Goal: Transaction & Acquisition: Purchase product/service

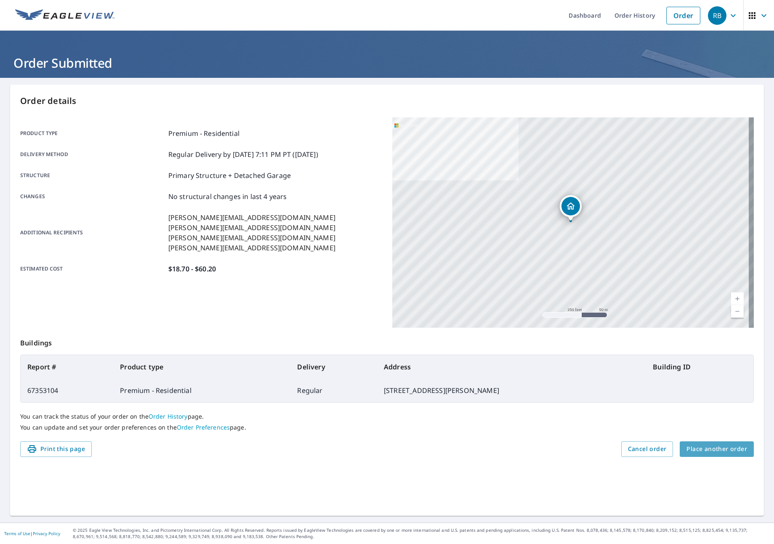
click at [711, 445] on span "Place another order" at bounding box center [717, 449] width 61 height 11
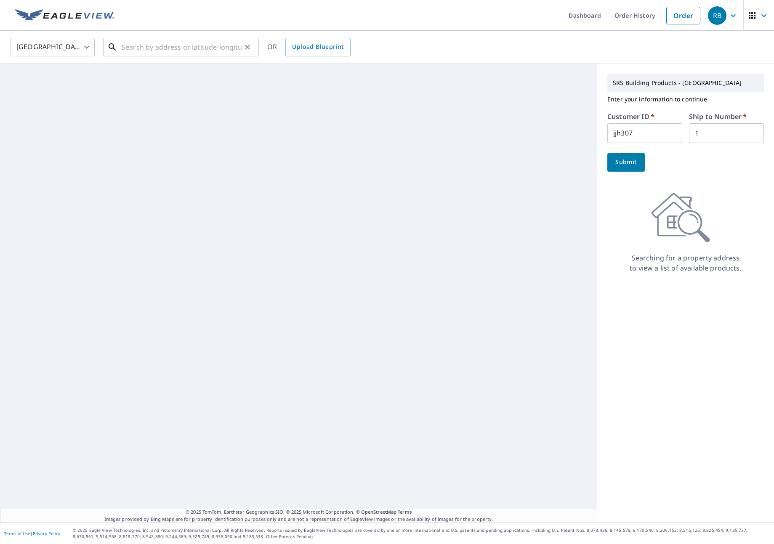
click at [169, 56] on div "​" at bounding box center [181, 47] width 156 height 19
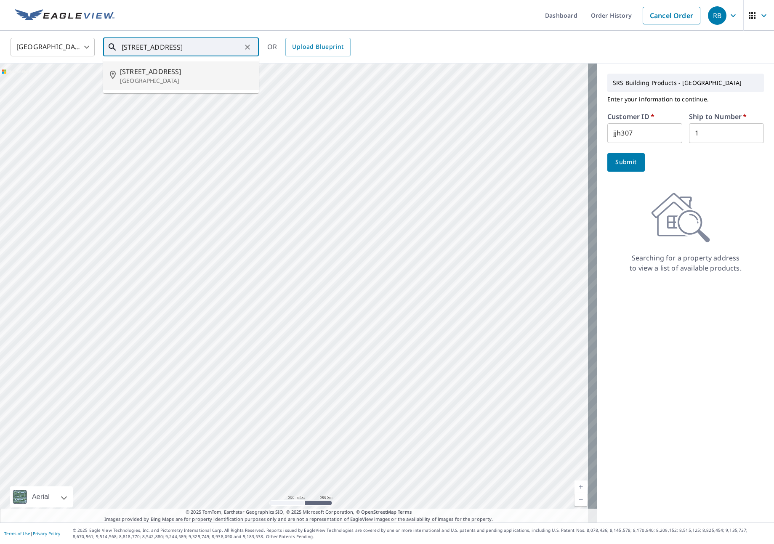
click at [175, 67] on span "[STREET_ADDRESS]" at bounding box center [186, 72] width 132 height 10
type input "[STREET_ADDRESS]"
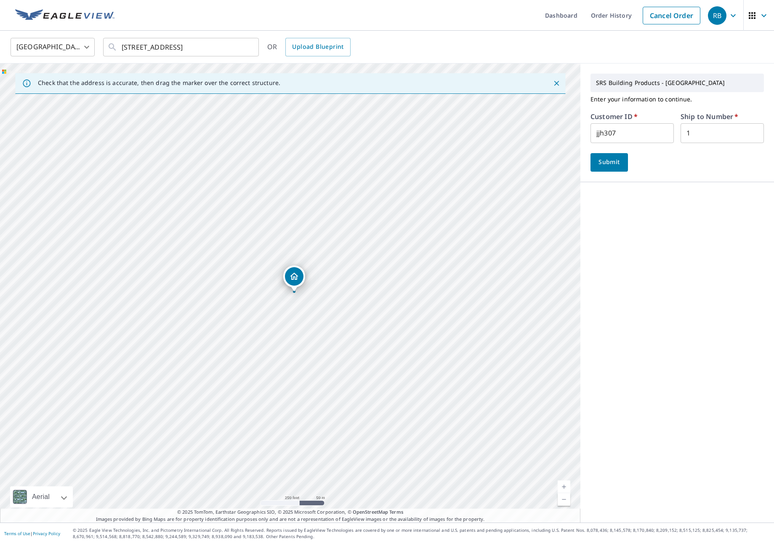
click at [615, 132] on input "jjh307" at bounding box center [632, 133] width 83 height 20
click at [615, 131] on input "jjh307" at bounding box center [632, 133] width 83 height 20
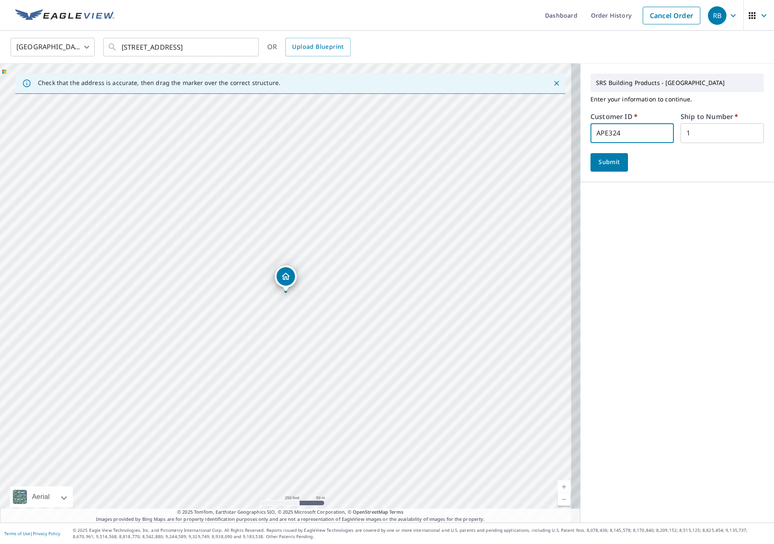
type input "APE324"
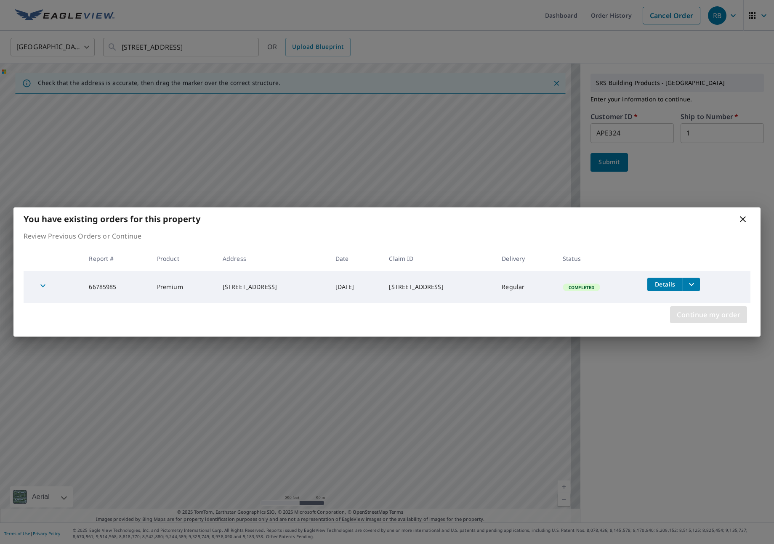
click at [741, 319] on button "Continue my order" at bounding box center [708, 314] width 77 height 17
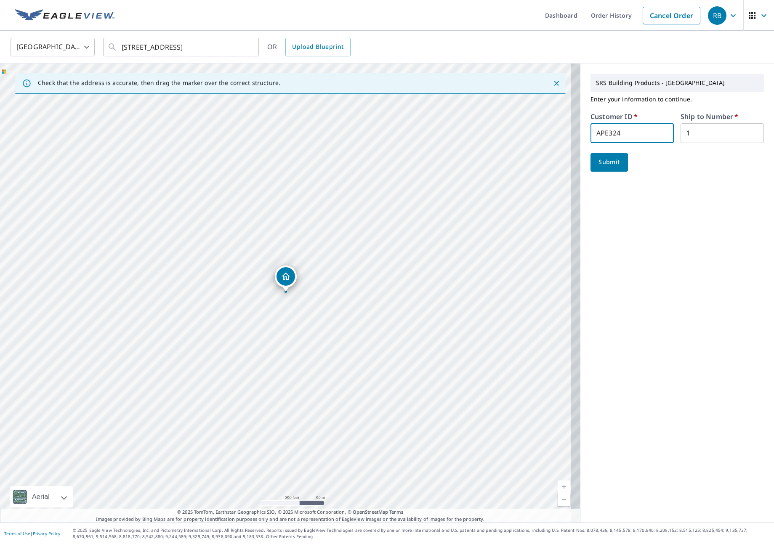
click at [606, 163] on span "Submit" at bounding box center [609, 162] width 24 height 11
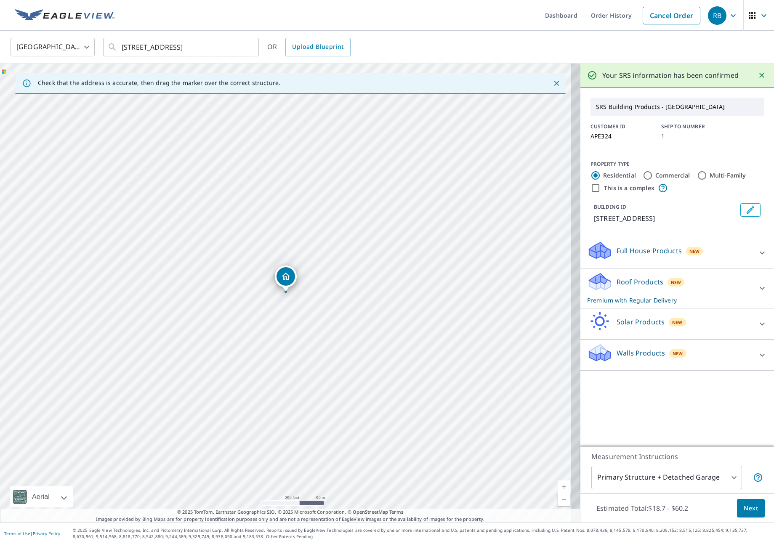
click at [730, 269] on div "Roof Products New Premium with Regular Delivery Premium $18.7 - $60.2 Delivery …" at bounding box center [678, 289] width 194 height 40
click at [722, 285] on div "Roof Products New Premium with Regular Delivery" at bounding box center [669, 288] width 165 height 33
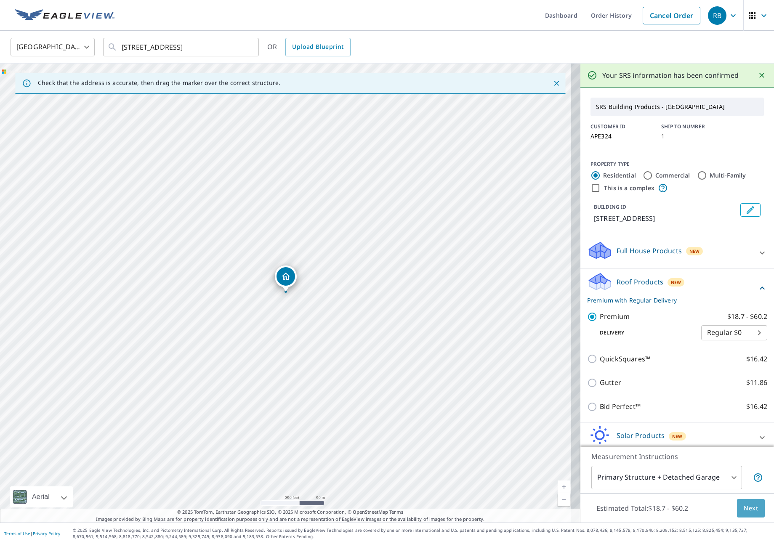
click at [744, 510] on span "Next" at bounding box center [751, 508] width 14 height 11
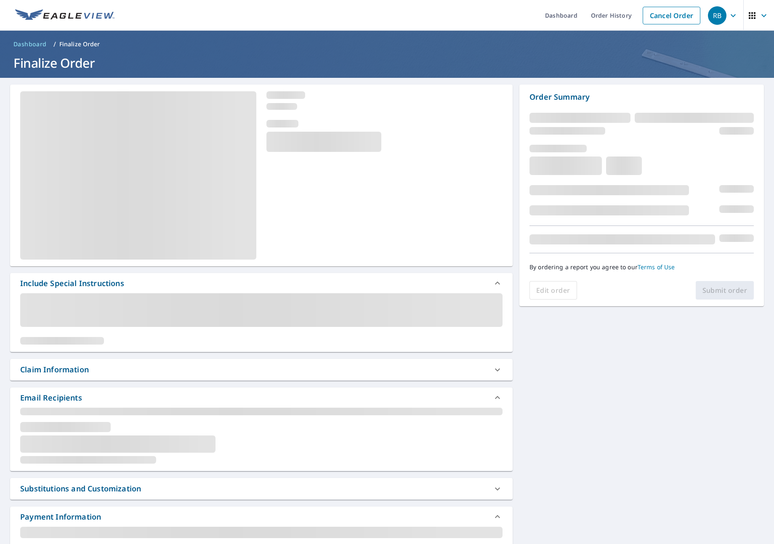
scroll to position [173, 0]
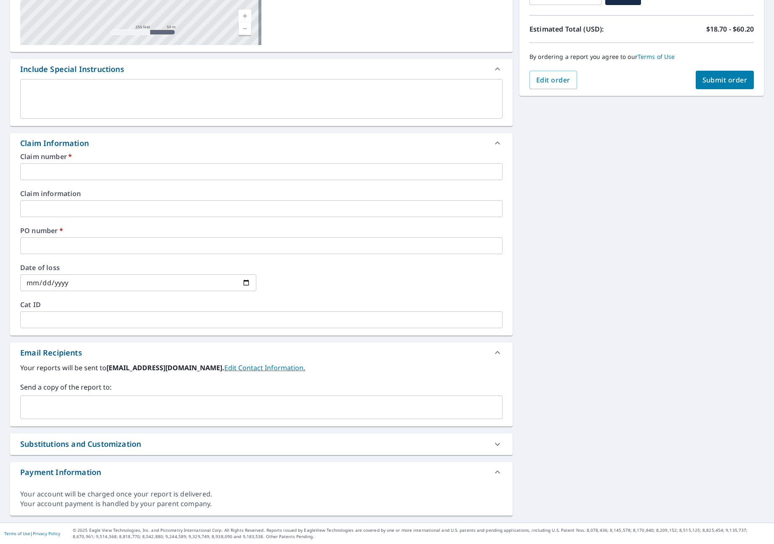
click at [128, 170] on input "text" at bounding box center [261, 171] width 482 height 17
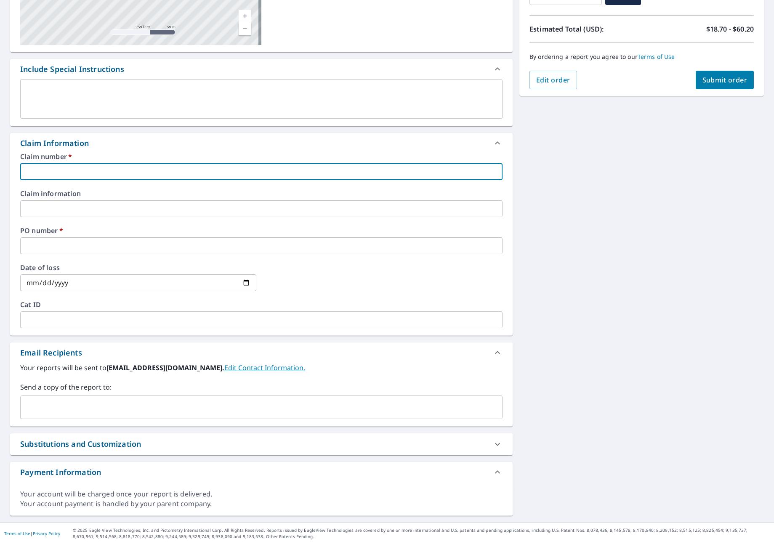
type input "A"
checkbox input "true"
type input "AP"
checkbox input "true"
type input "APE"
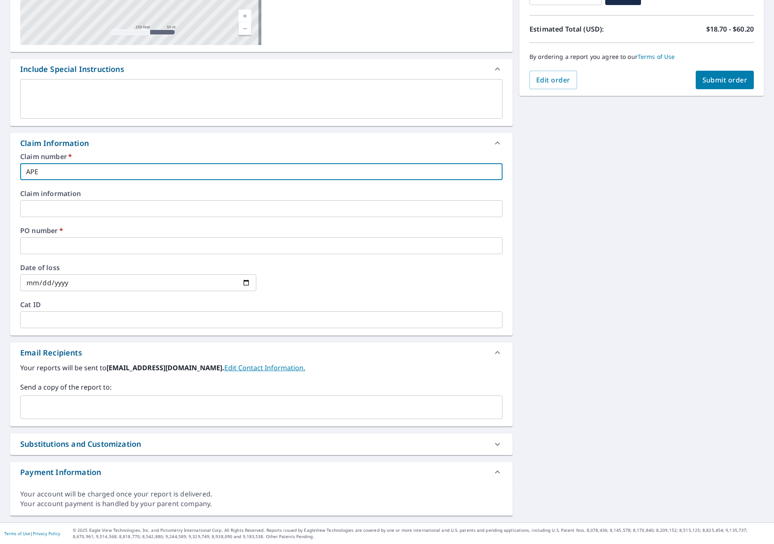
checkbox input "true"
type input "APEX"
checkbox input "true"
type input "APEX"
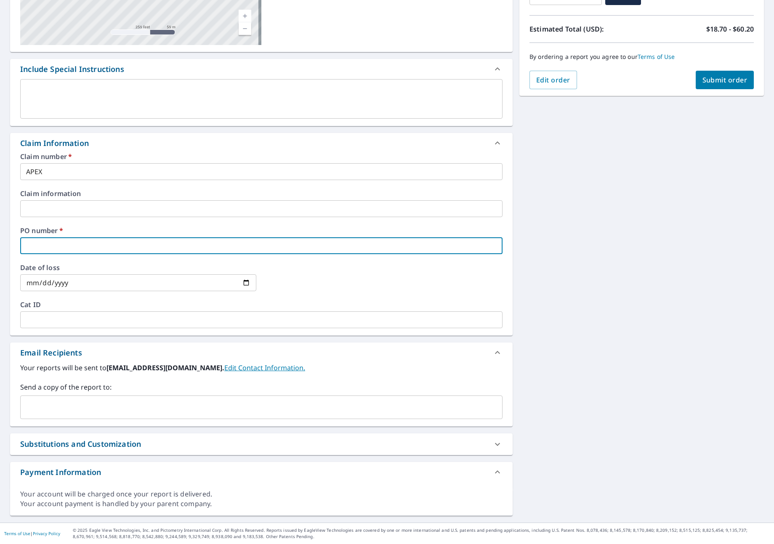
type input "A"
checkbox input "true"
type input "AP"
checkbox input "true"
type input "APE"
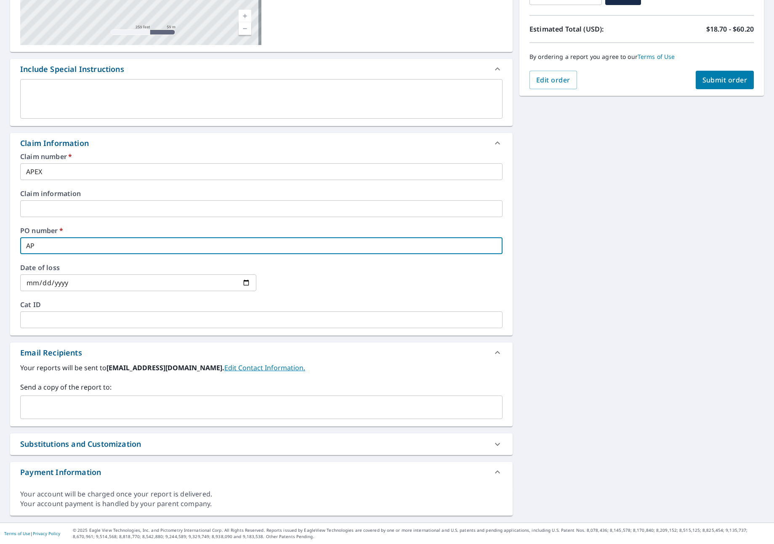
checkbox input "true"
type input "APEX"
checkbox input "true"
type input "APEX"
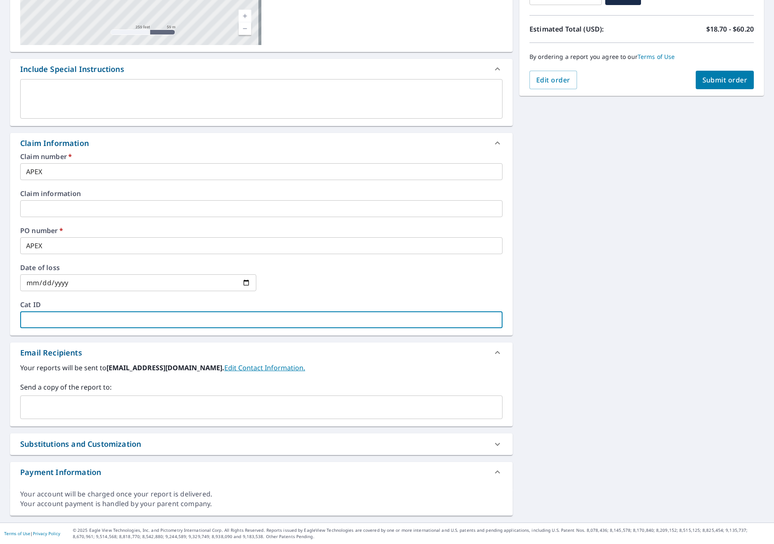
type input "A"
checkbox input "true"
type input "AP"
checkbox input "true"
type input "APE"
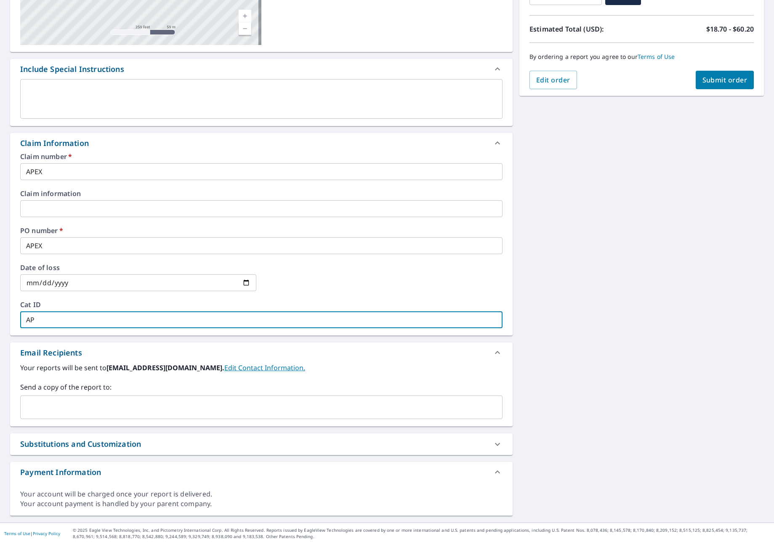
checkbox input "true"
type input "APEX"
checkbox input "true"
type input "APEX"
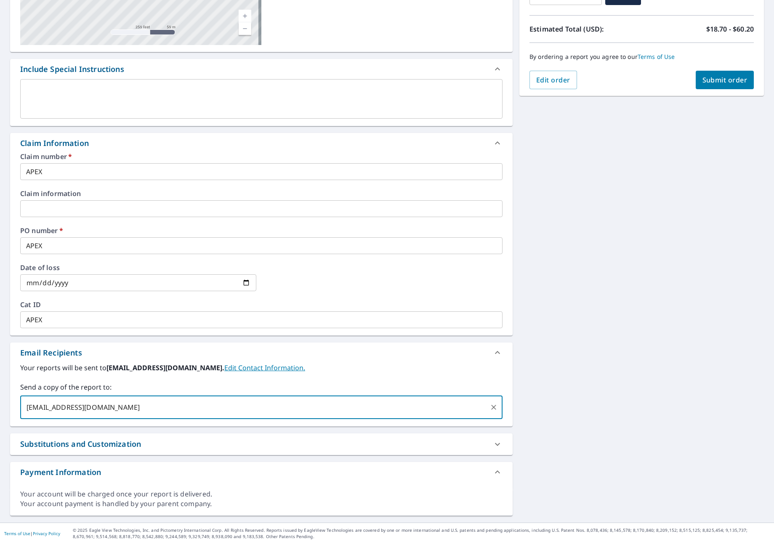
type input "[EMAIL_ADDRESS][DOMAIN_NAME]"
checkbox input "true"
type input "[PERSON_NAME][EMAIL_ADDRESS][DOMAIN_NAME]"
checkbox input "true"
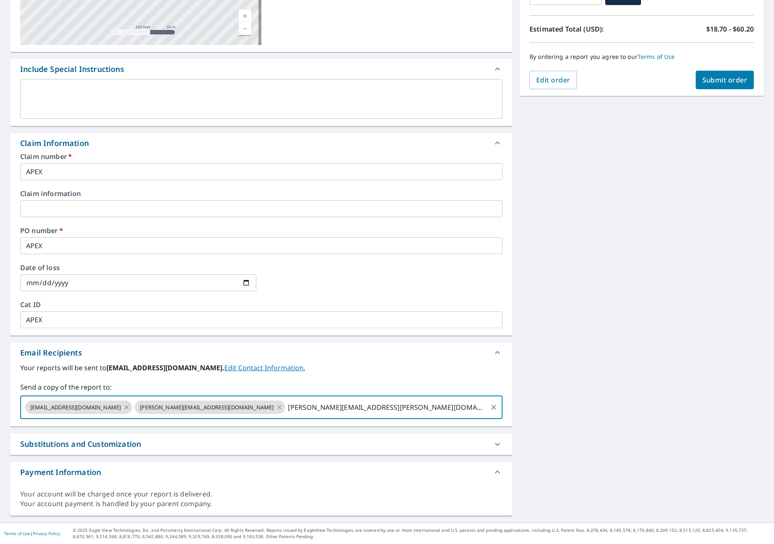
type input "[PERSON_NAME][EMAIL_ADDRESS][PERSON_NAME][DOMAIN_NAME]"
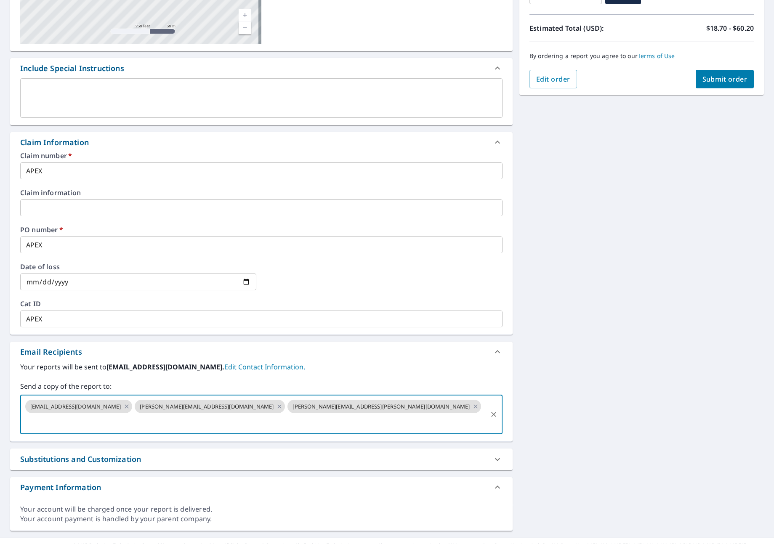
click at [724, 77] on span "Submit order" at bounding box center [725, 79] width 45 height 9
checkbox input "true"
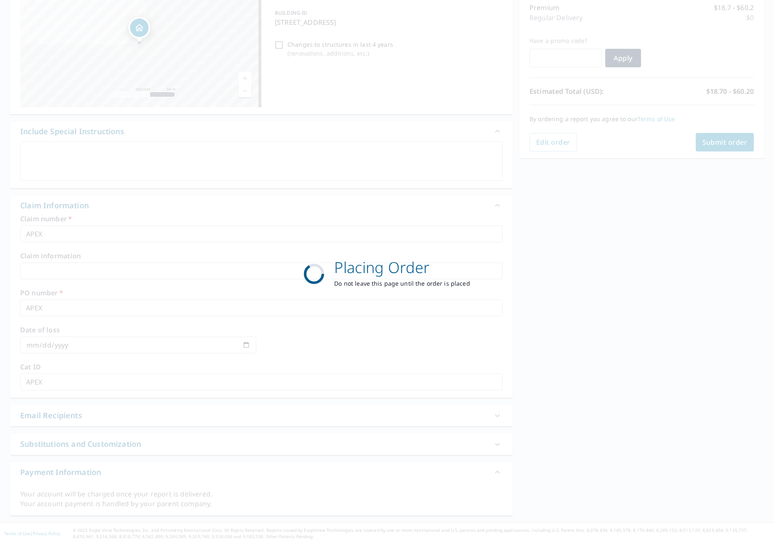
scroll to position [112, 0]
